Goal: Browse casually

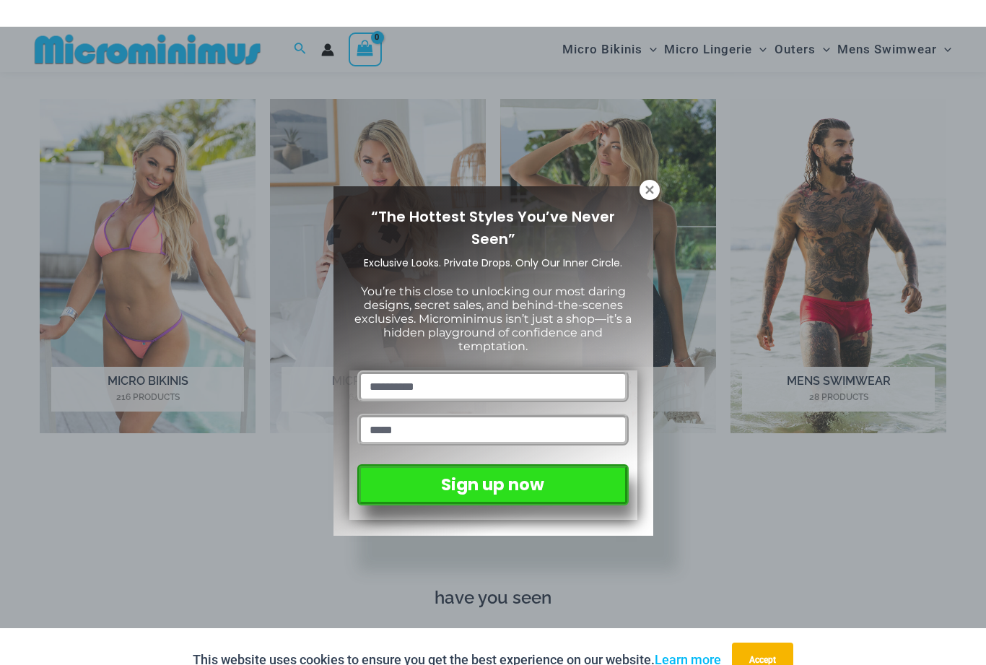
scroll to position [625, 0]
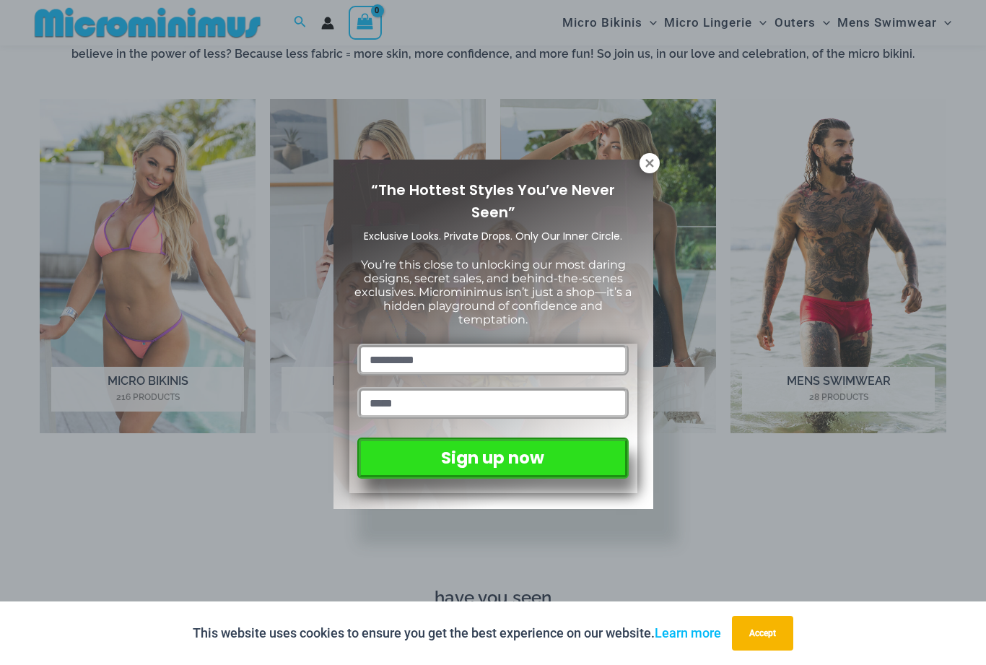
click at [655, 159] on icon at bounding box center [649, 163] width 13 height 13
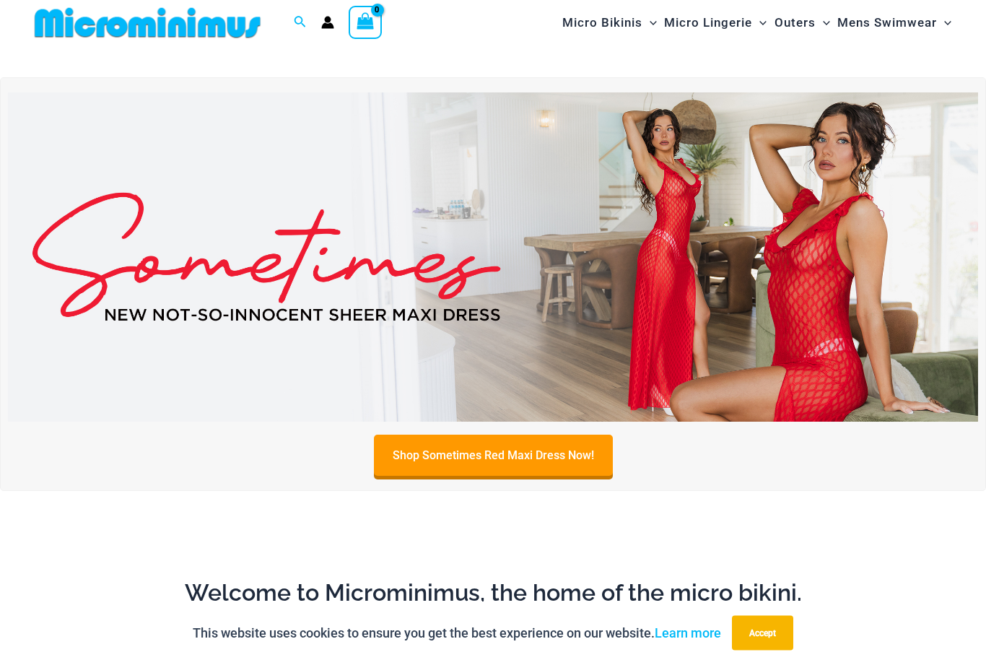
scroll to position [0, 0]
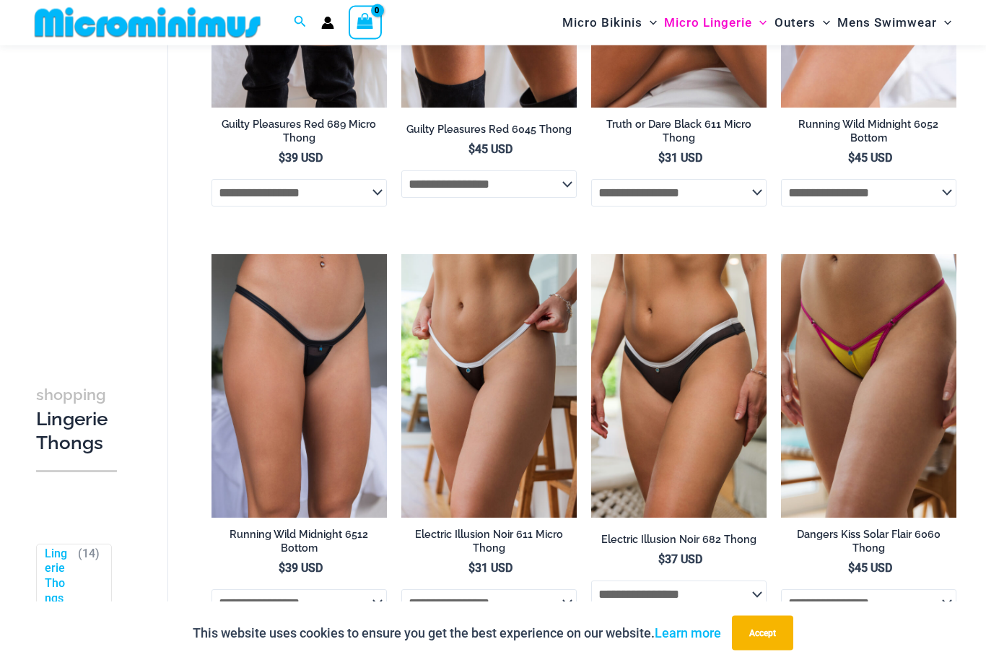
scroll to position [284, 0]
